Goal: Check status

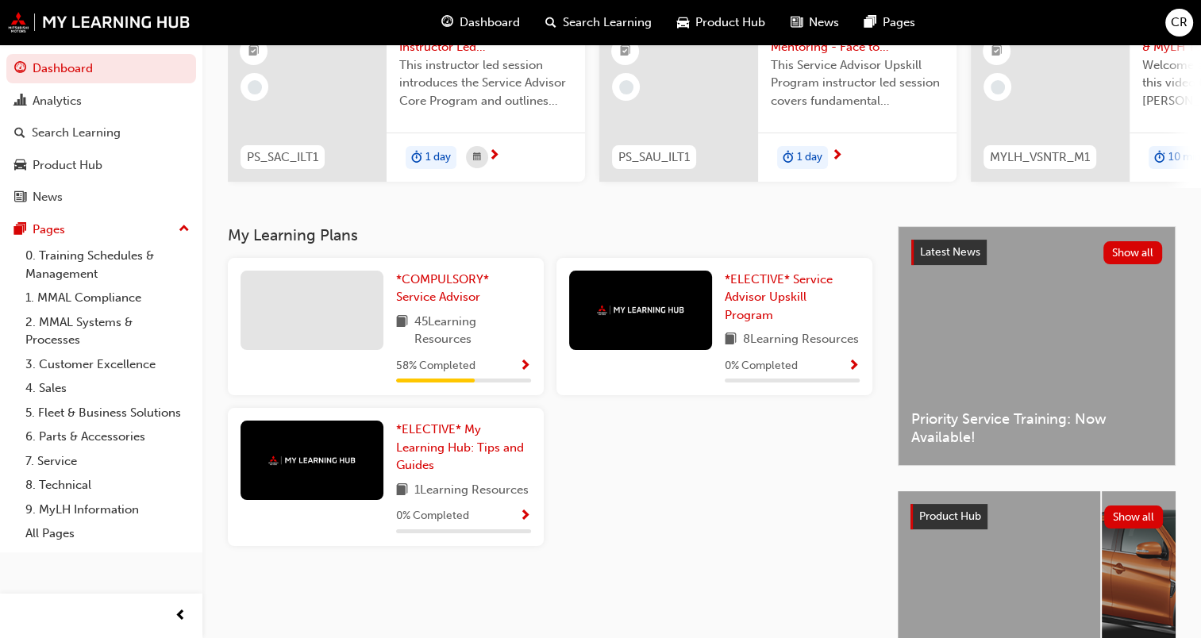
scroll to position [238, 0]
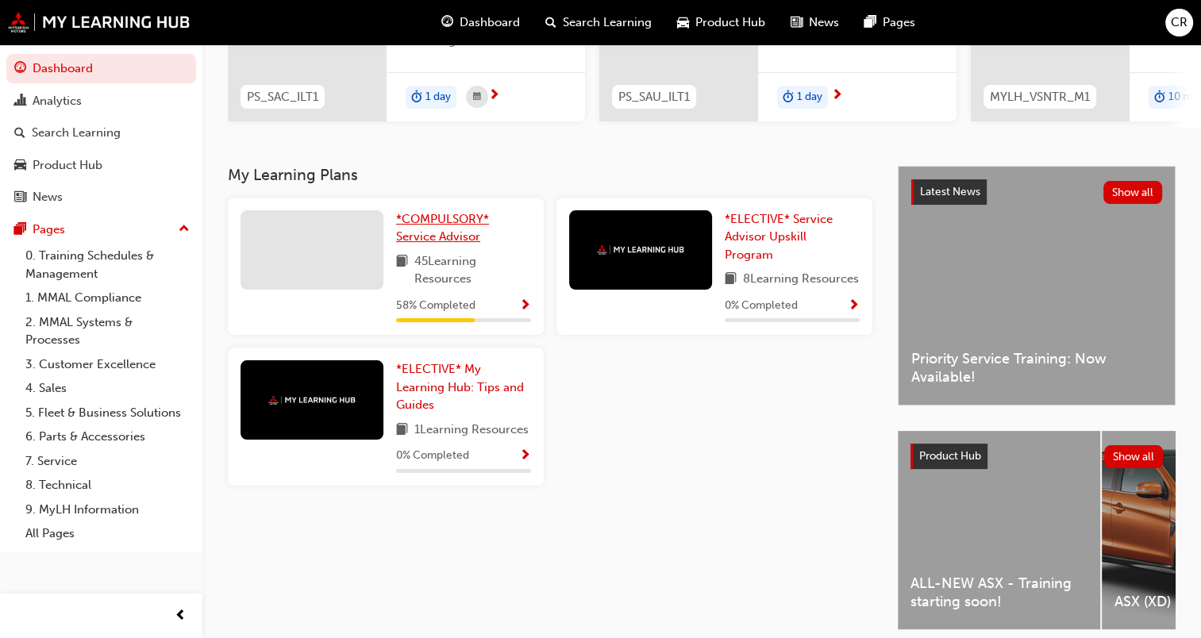
click at [417, 232] on link "*COMPULSORY* Service Advisor" at bounding box center [463, 228] width 135 height 36
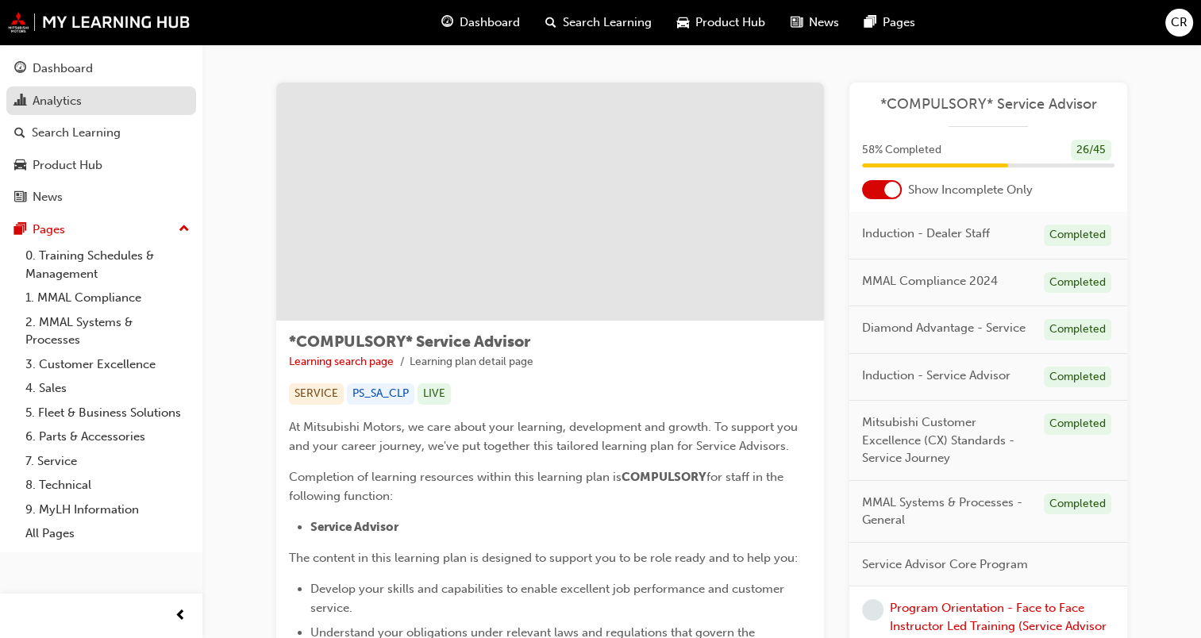
click at [33, 96] on div "Analytics" at bounding box center [57, 101] width 49 height 18
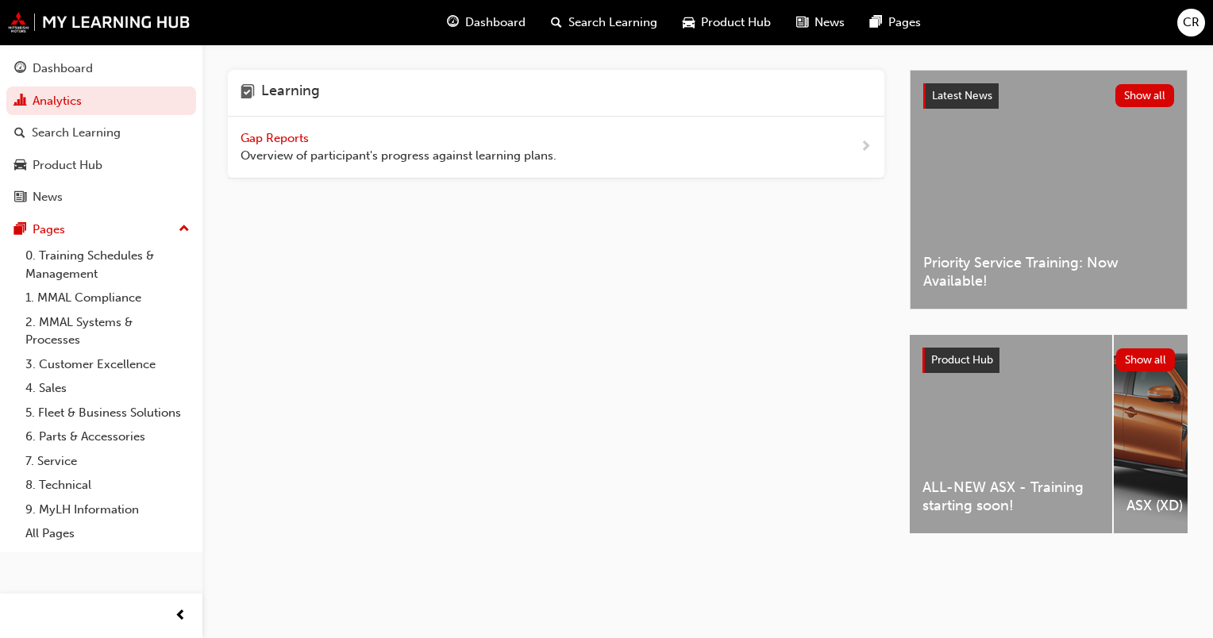
click at [299, 139] on span "Gap Reports" at bounding box center [275, 138] width 71 height 14
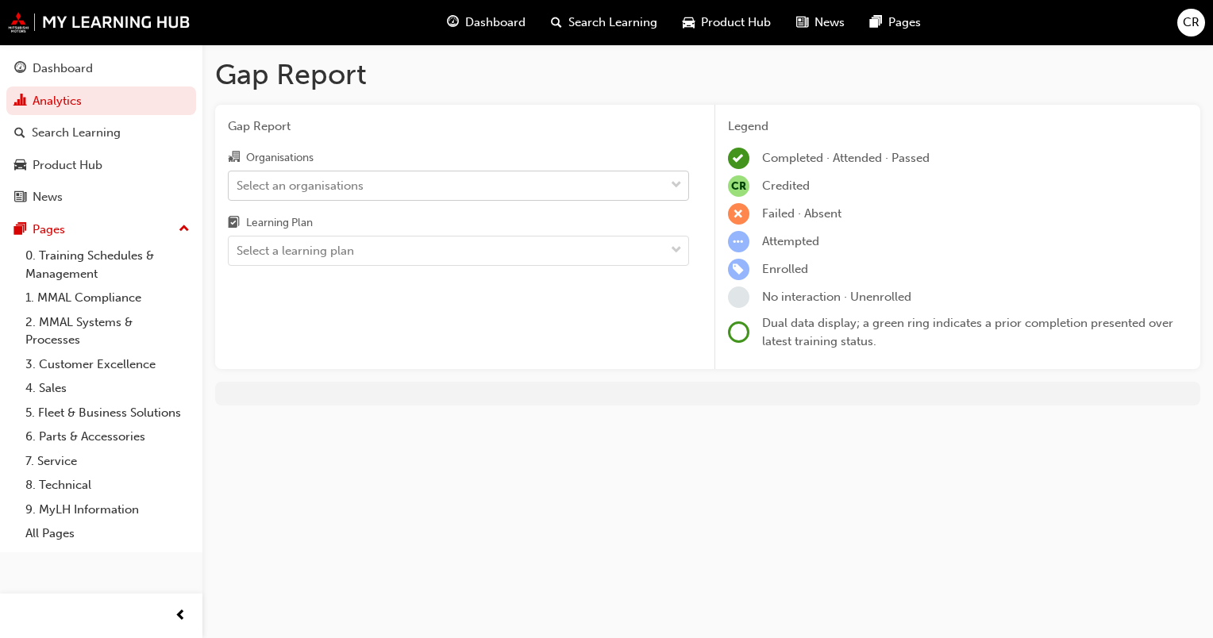
click at [673, 188] on span "down-icon" at bounding box center [676, 185] width 11 height 21
click at [238, 188] on input "Organisations Select an organisations" at bounding box center [238, 184] width 2 height 13
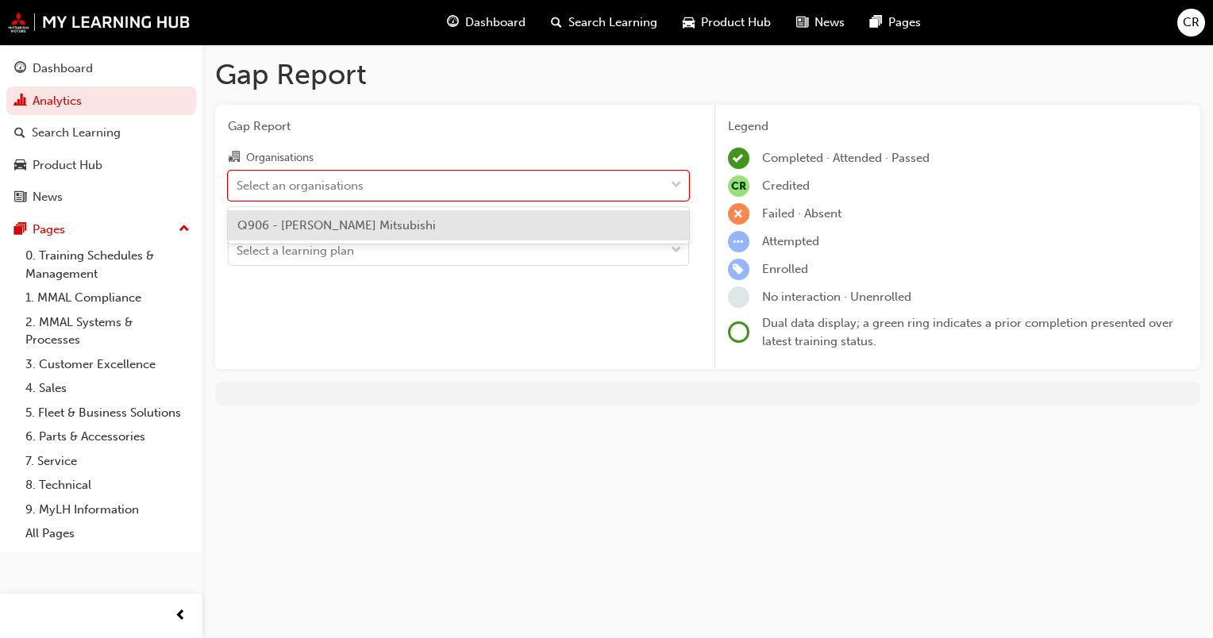
click at [395, 219] on div "Q906 - [PERSON_NAME] Mitsubishi" at bounding box center [458, 225] width 461 height 31
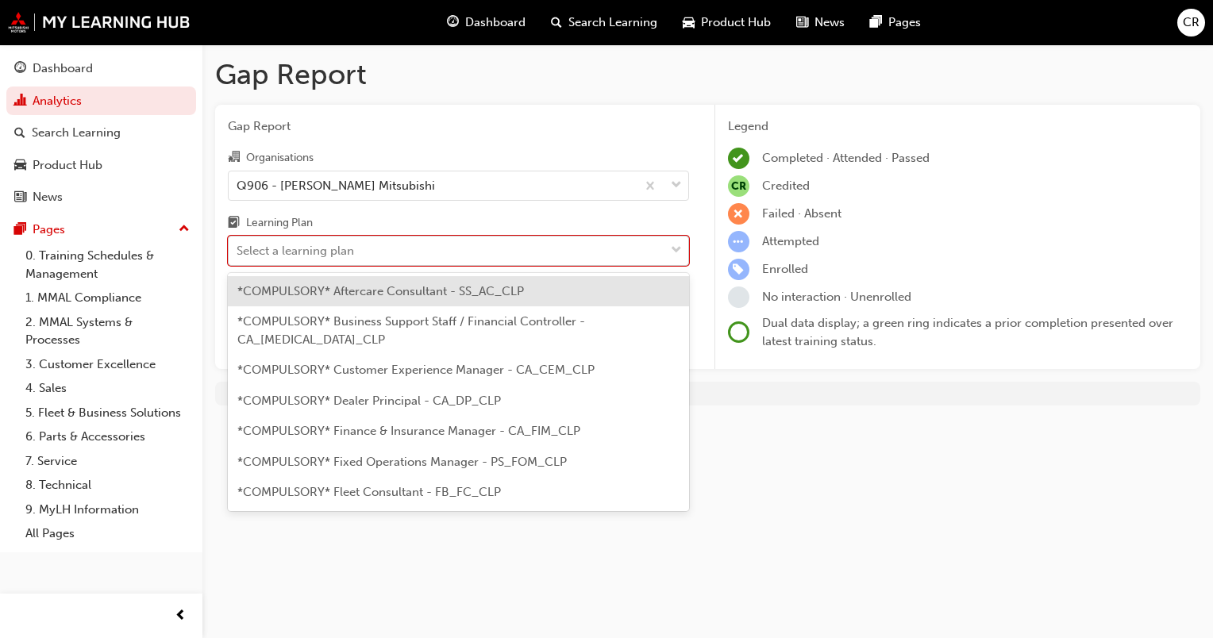
click at [679, 252] on span "down-icon" at bounding box center [676, 250] width 11 height 21
click at [238, 252] on input "Learning Plan option *COMPULSORY* Aftercare Consultant - SS_AC_CLP focused, 1 o…" at bounding box center [238, 250] width 2 height 13
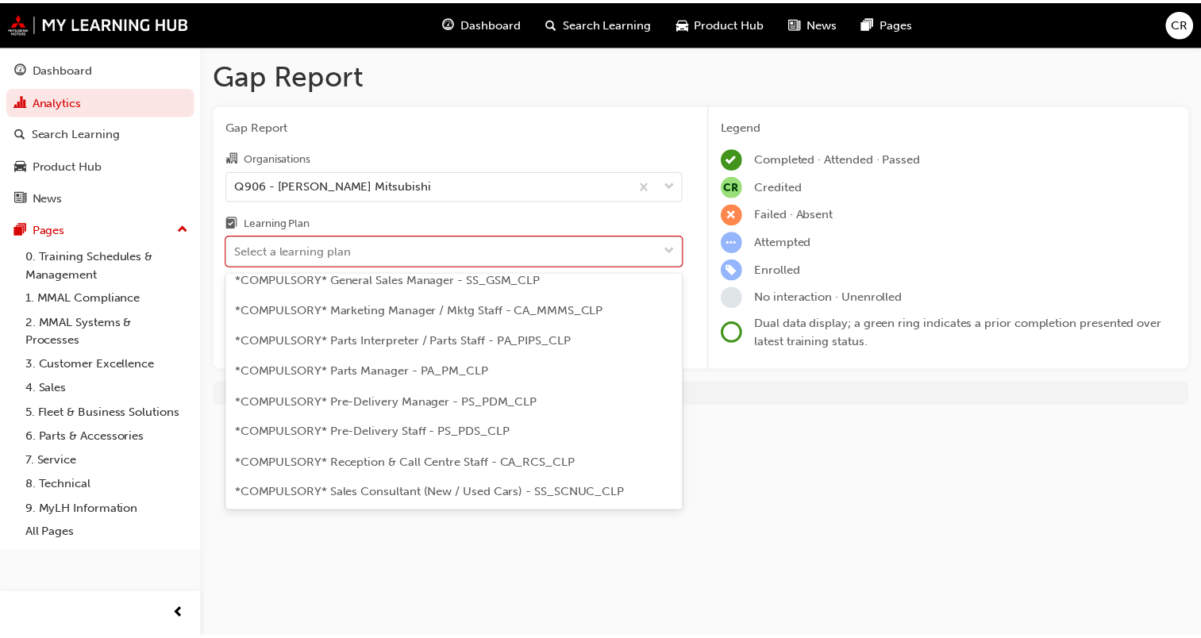
scroll to position [397, 0]
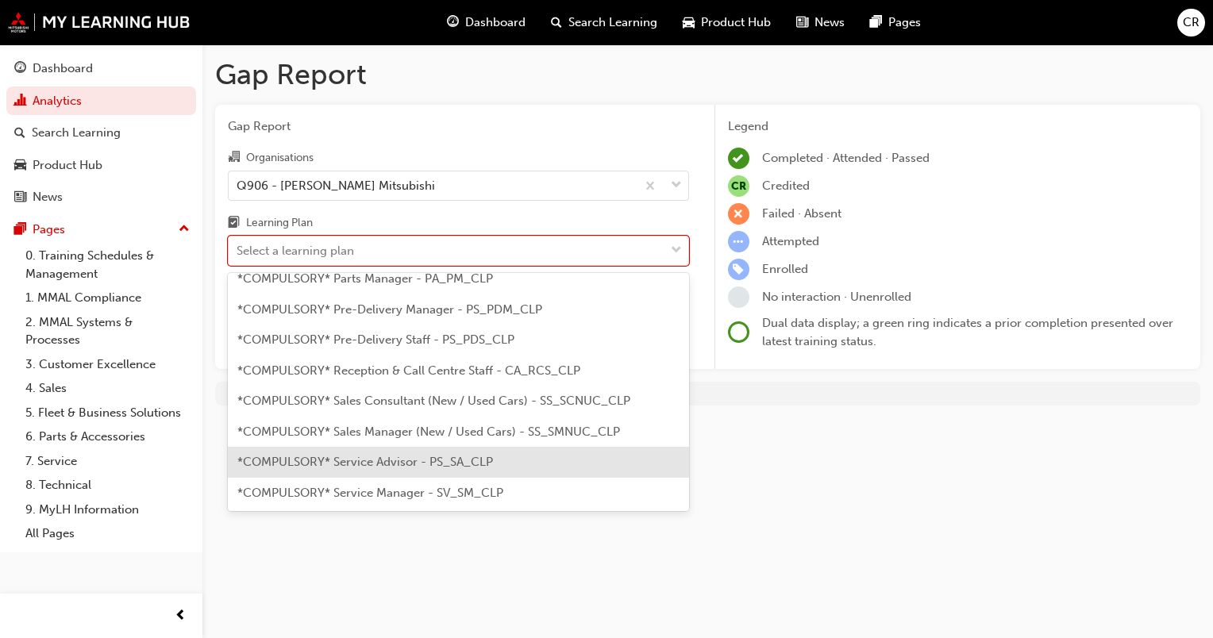
click at [250, 455] on span "*COMPULSORY* Service Advisor - PS_SA_CLP" at bounding box center [365, 462] width 256 height 14
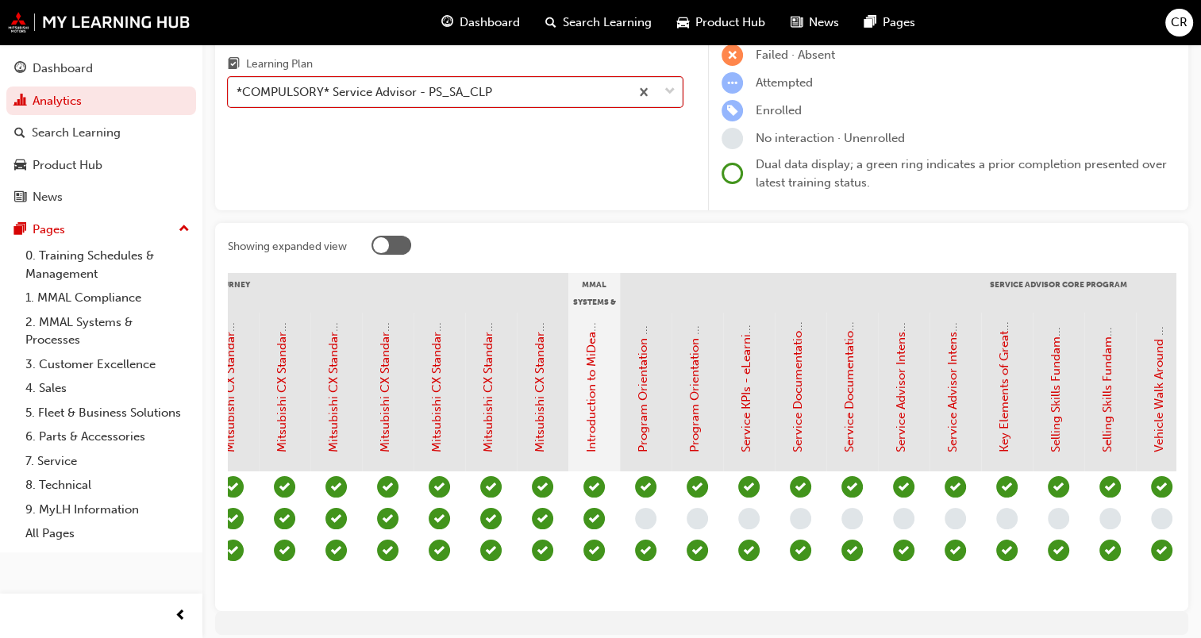
scroll to position [0, 1169]
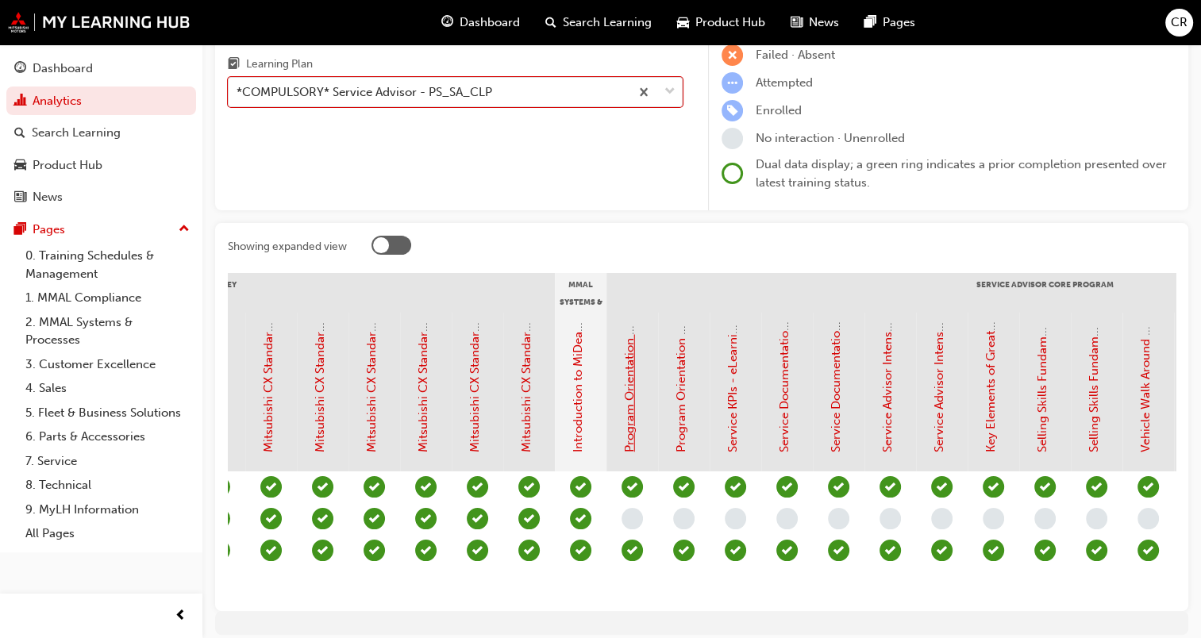
click at [631, 416] on link "Program Orientation - Face to Face Instructor Led Training (Service Advisor Cor…" at bounding box center [629, 202] width 14 height 500
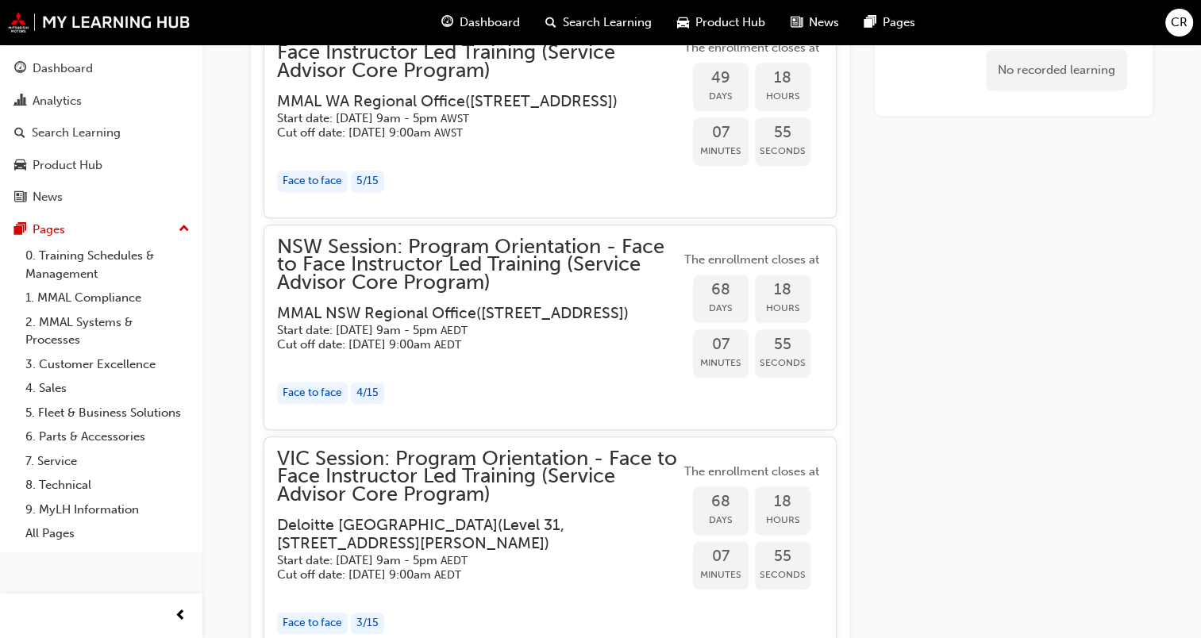
scroll to position [1603, 0]
